Goal: Task Accomplishment & Management: Use online tool/utility

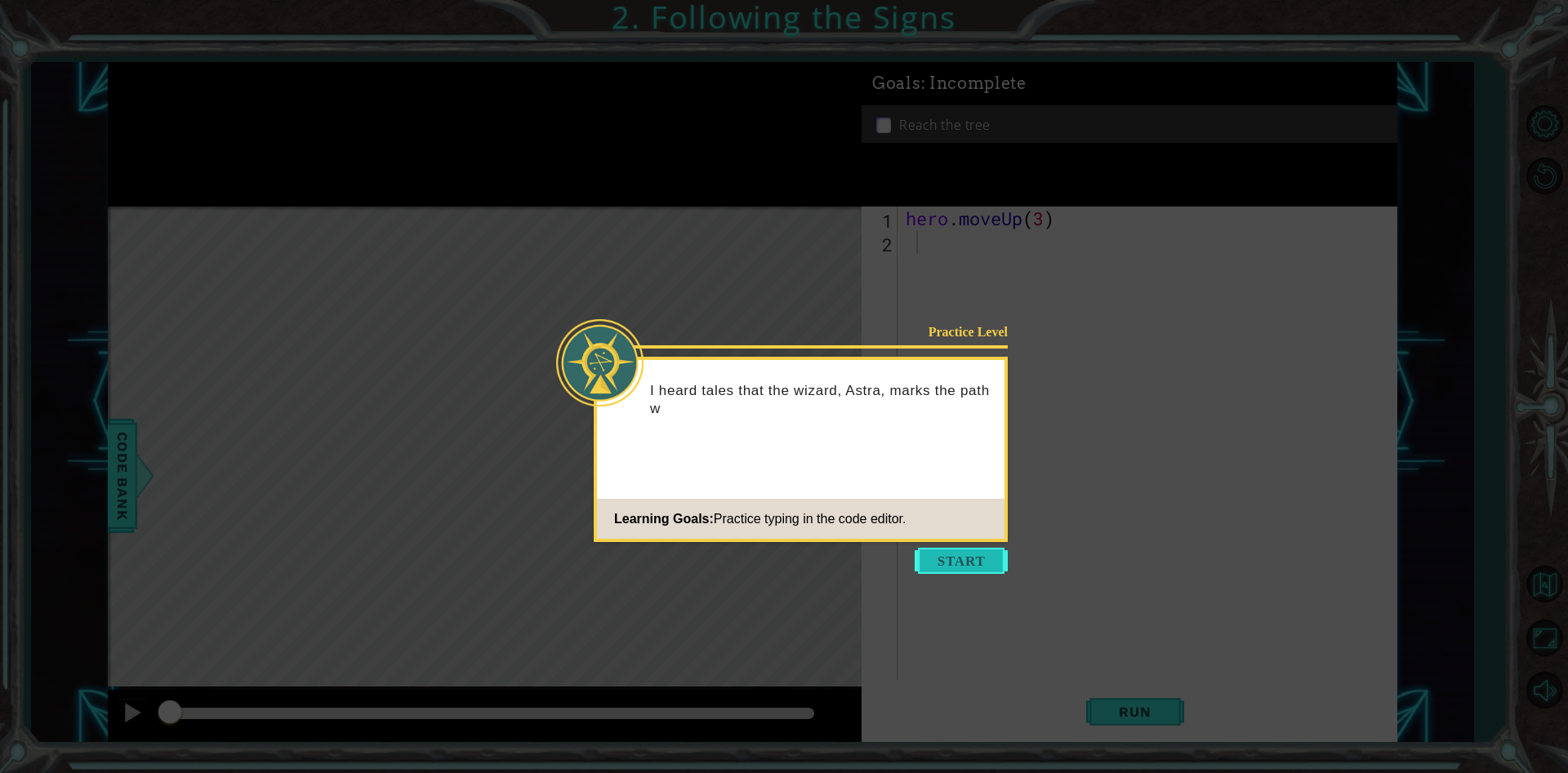
click at [977, 571] on button "Start" at bounding box center [961, 560] width 93 height 26
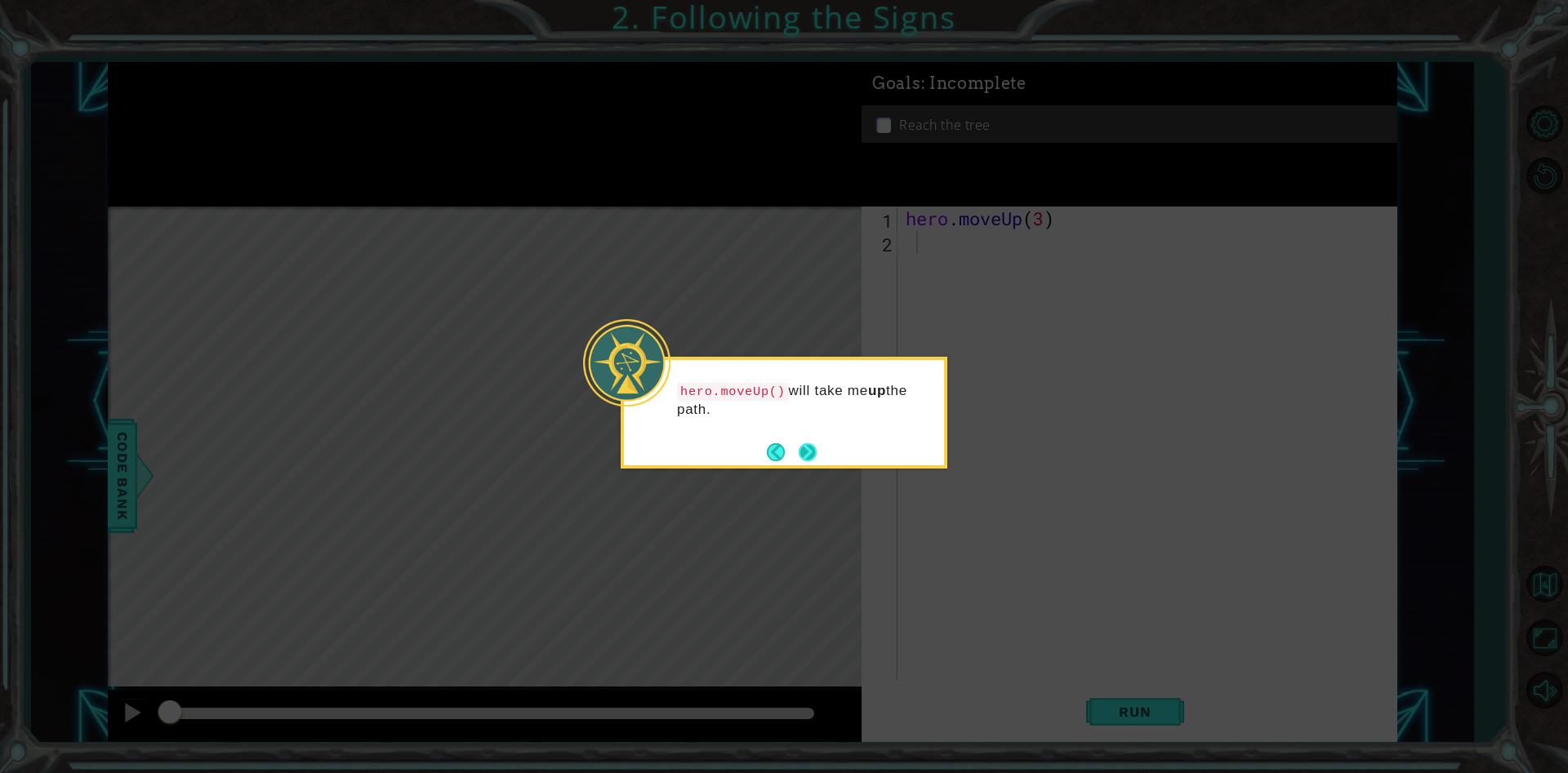
click at [814, 440] on footer at bounding box center [792, 452] width 50 height 24
click at [804, 454] on button "Next" at bounding box center [807, 452] width 18 height 18
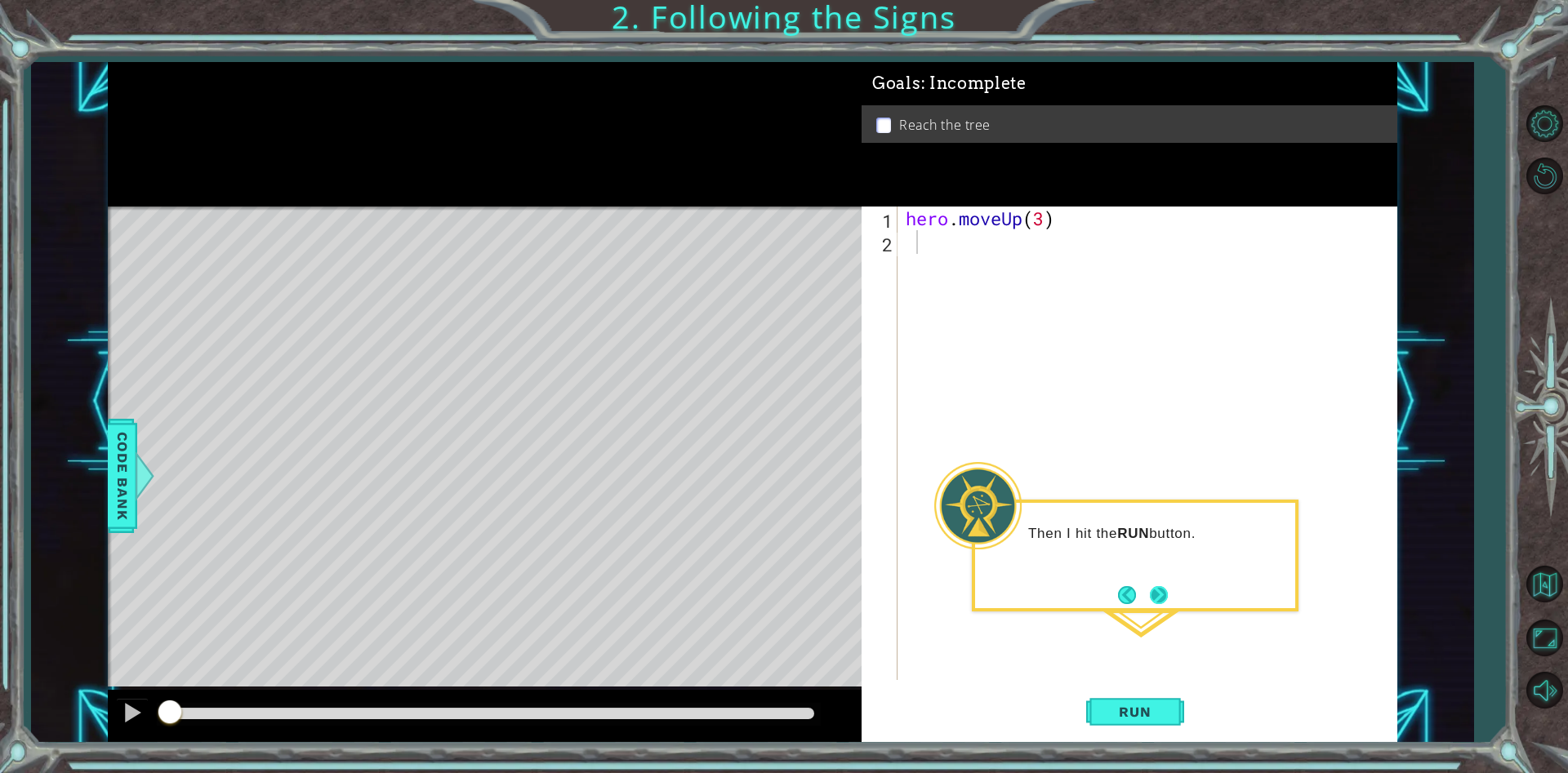
click at [1157, 598] on button "Next" at bounding box center [1158, 595] width 18 height 18
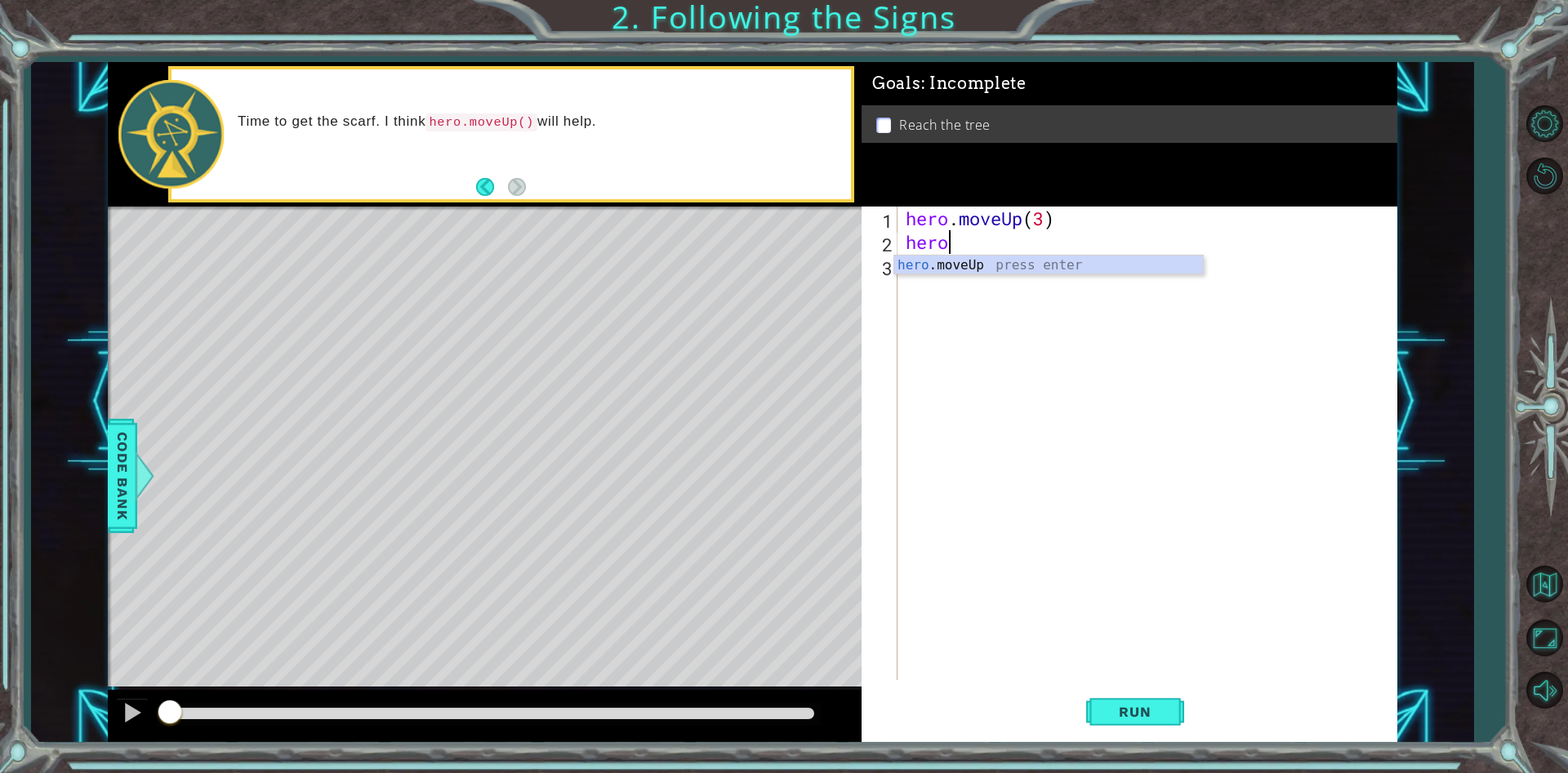
type textarea "hero."
type textarea "h"
type textarea "hero.moveUp()"
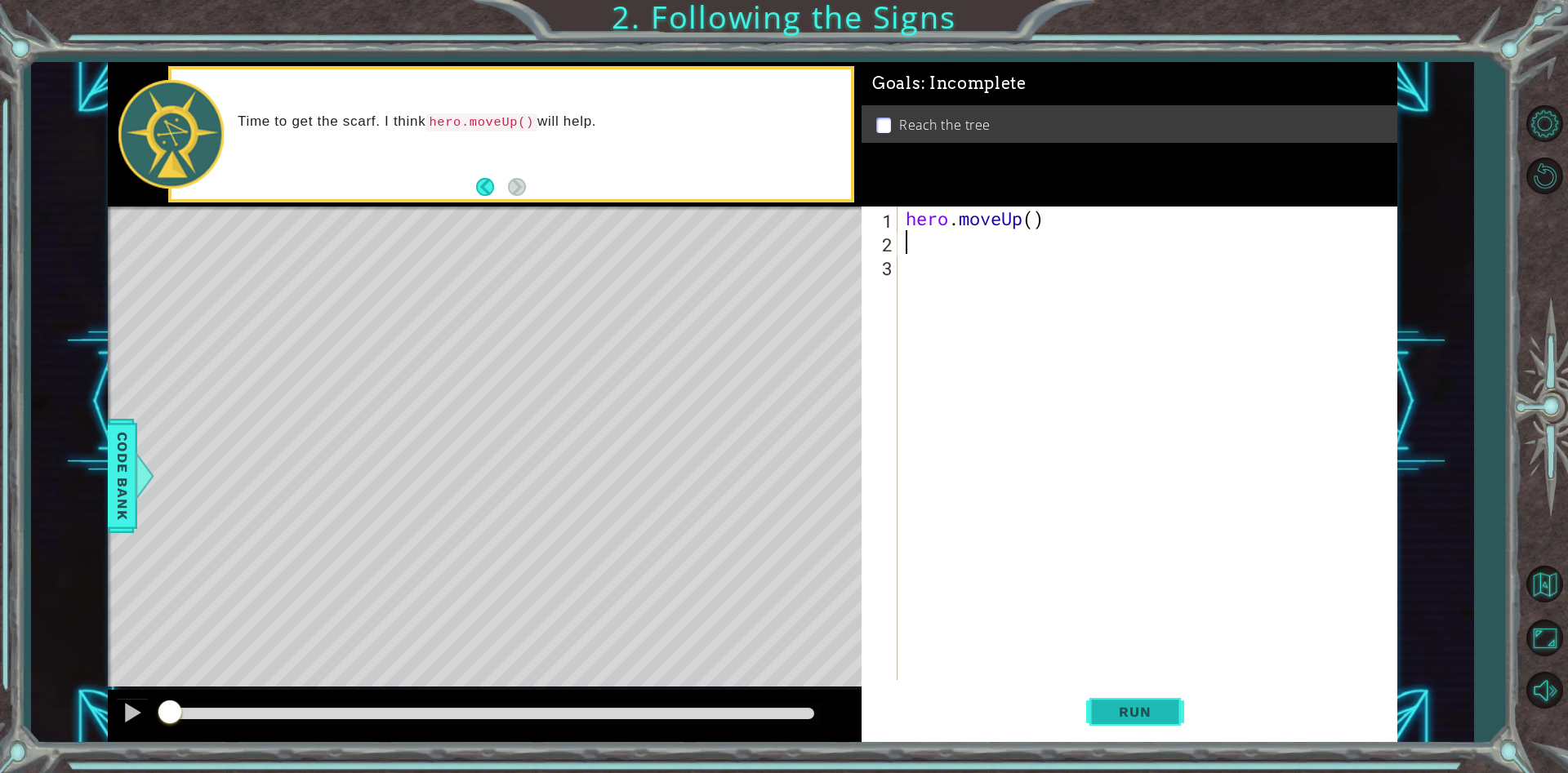
click at [1164, 696] on button "Run" at bounding box center [1135, 712] width 98 height 54
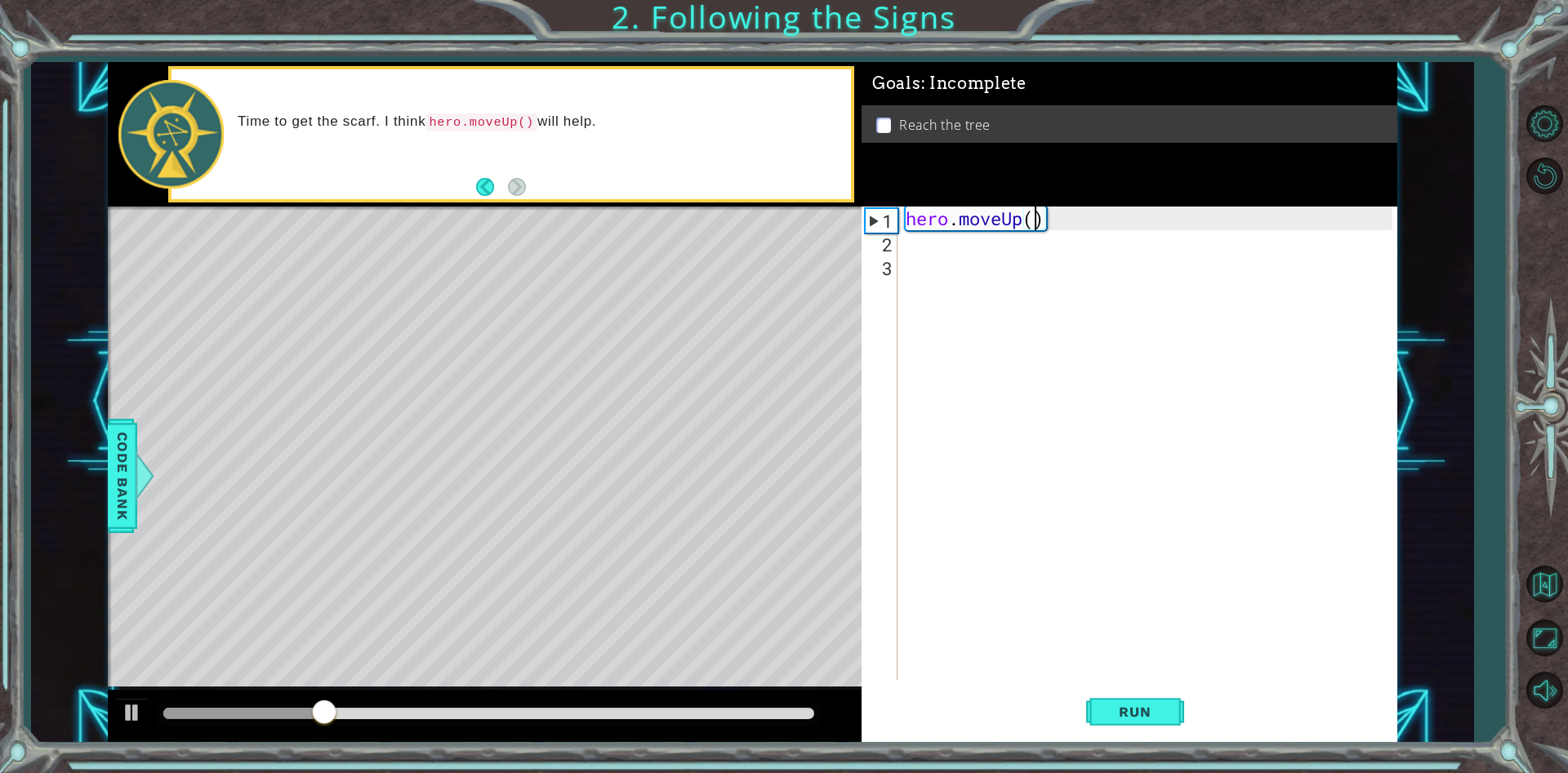
click at [1032, 223] on div "hero . moveUp ( )" at bounding box center [1152, 467] width 498 height 521
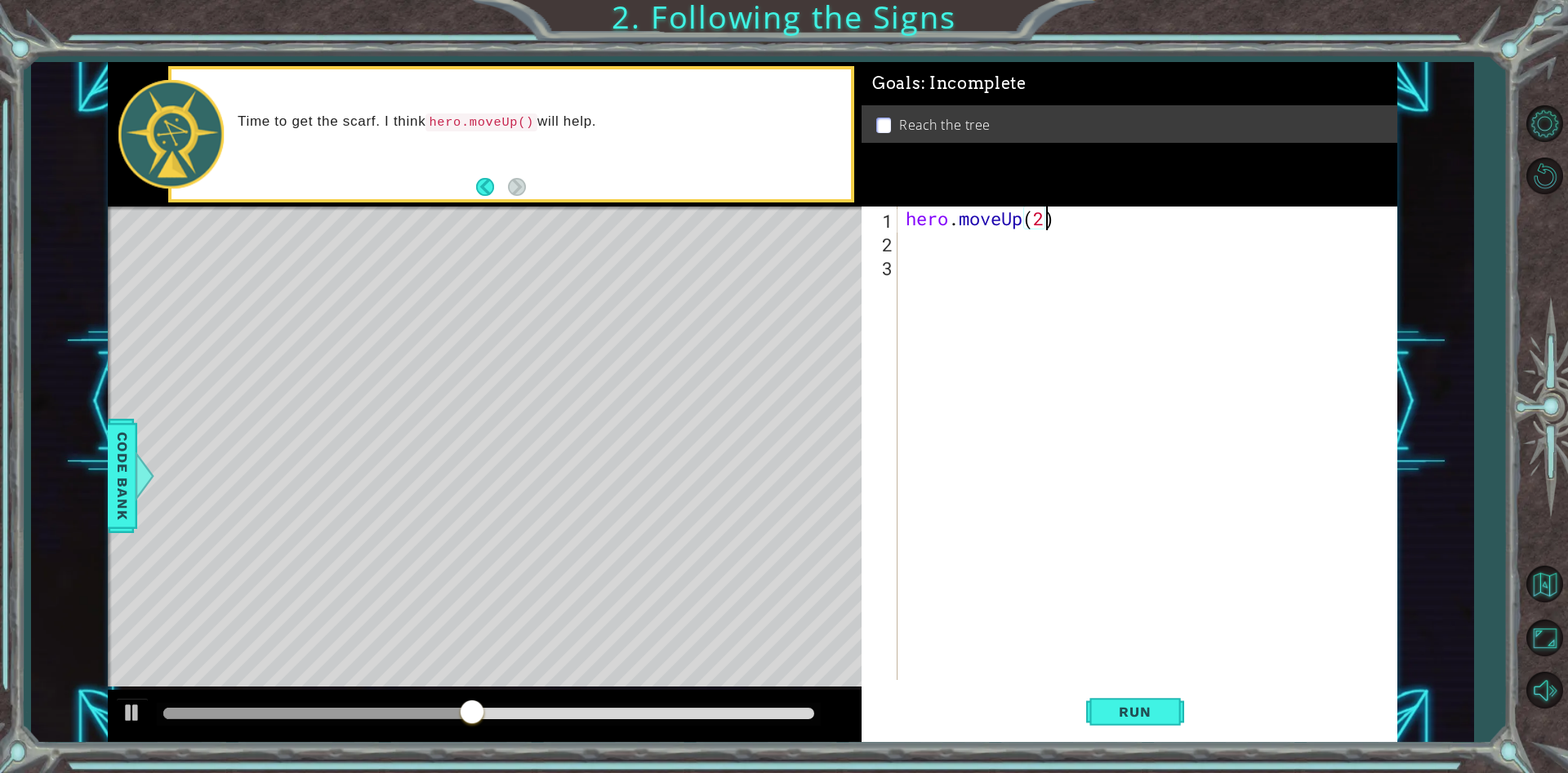
scroll to position [0, 6]
type textarea "hero.moveUp(2)"
click at [1141, 716] on span "Run" at bounding box center [1135, 712] width 65 height 16
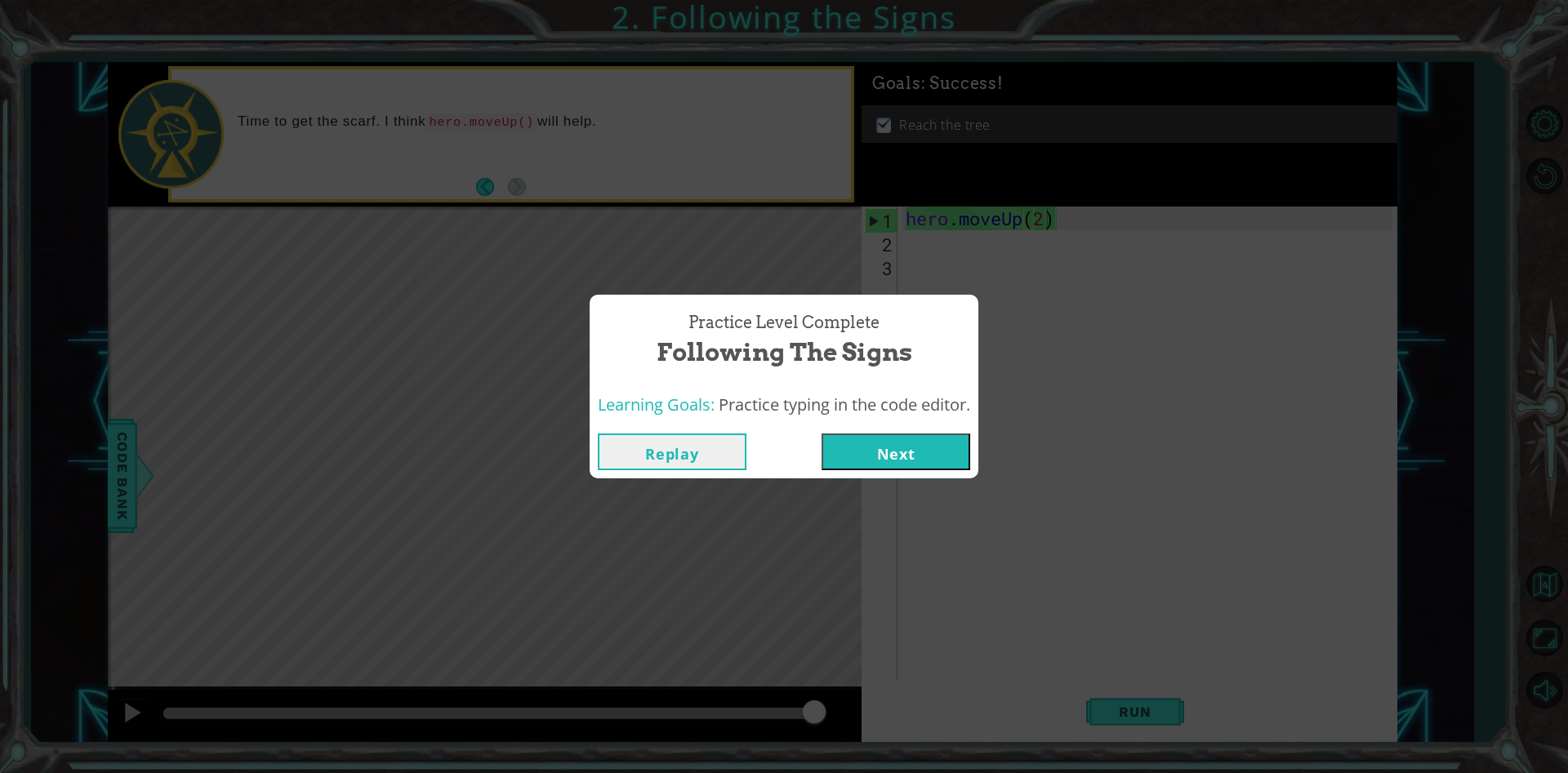
click at [701, 451] on button "Replay" at bounding box center [672, 452] width 149 height 37
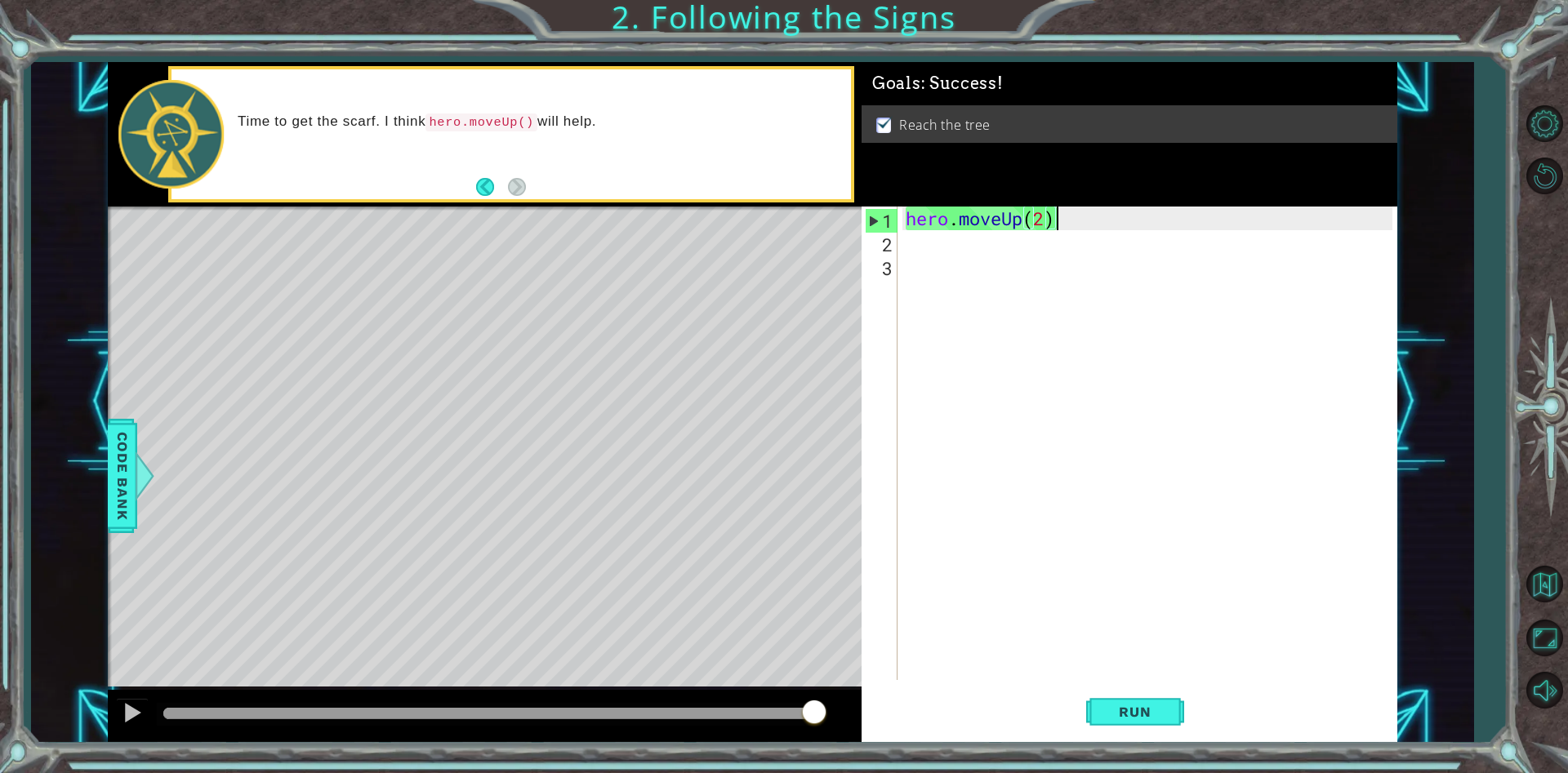
click at [1083, 226] on div "hero . moveUp ( 2 )" at bounding box center [1152, 467] width 498 height 521
